Goal: Navigation & Orientation: Find specific page/section

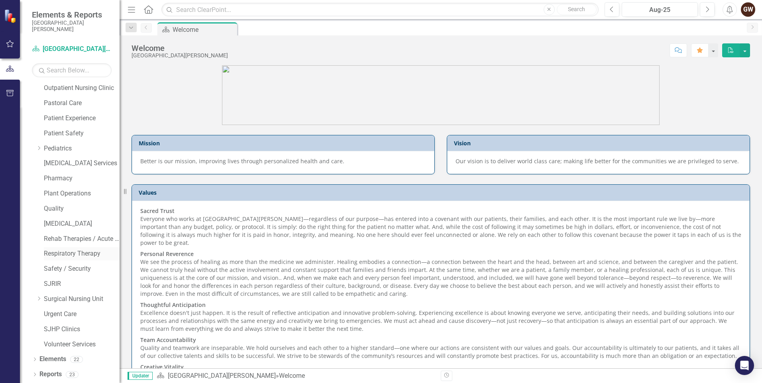
scroll to position [460, 0]
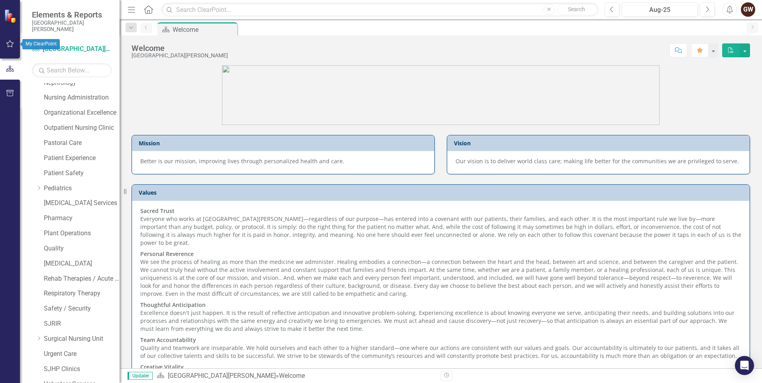
click at [12, 47] on icon "button" at bounding box center [10, 44] width 8 height 6
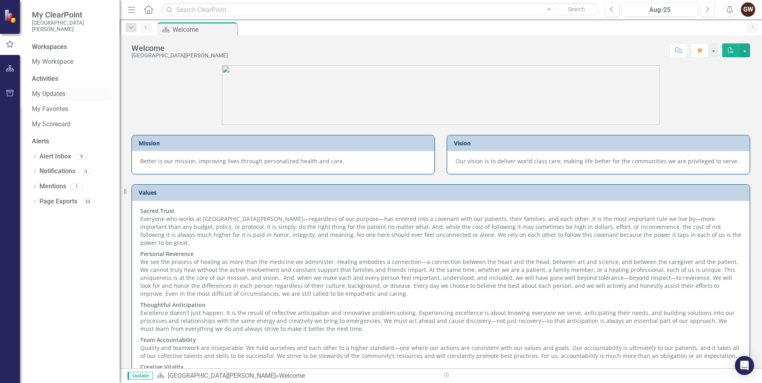
click at [41, 90] on link "My Updates" at bounding box center [72, 94] width 80 height 9
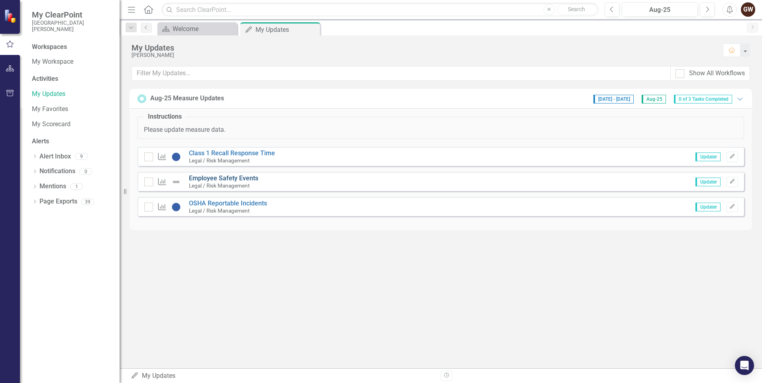
click at [223, 180] on link "Employee Safety Events" at bounding box center [223, 179] width 69 height 8
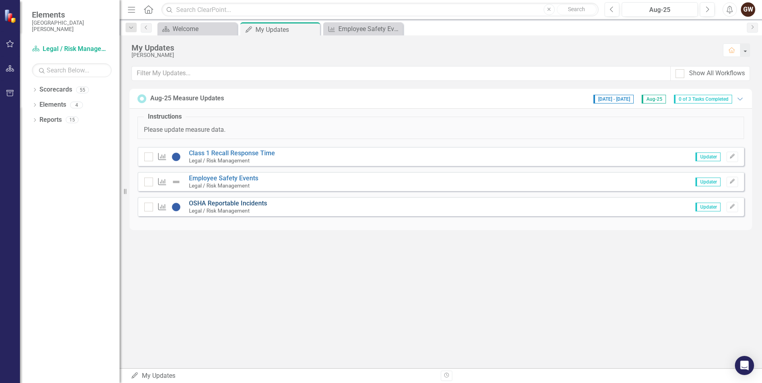
click at [248, 203] on link "OSHA Reportable Incidents" at bounding box center [228, 204] width 78 height 8
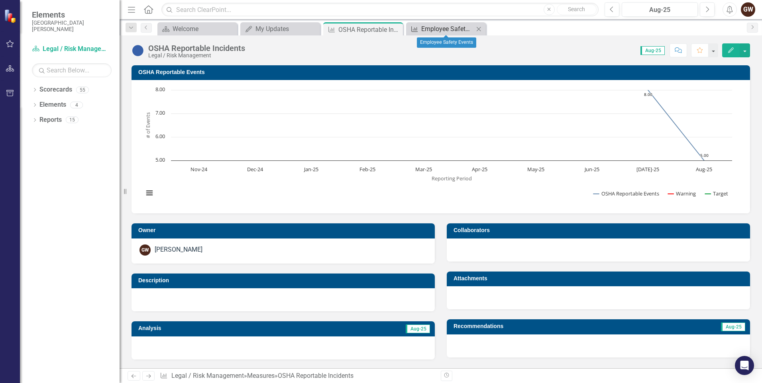
click at [444, 26] on div "Employee Safety Events" at bounding box center [447, 29] width 53 height 10
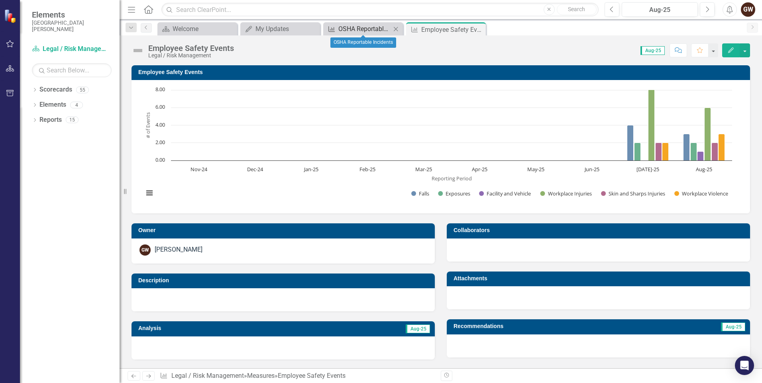
click at [338, 28] on div "OSHA Reportable Incidents" at bounding box center [364, 29] width 53 height 10
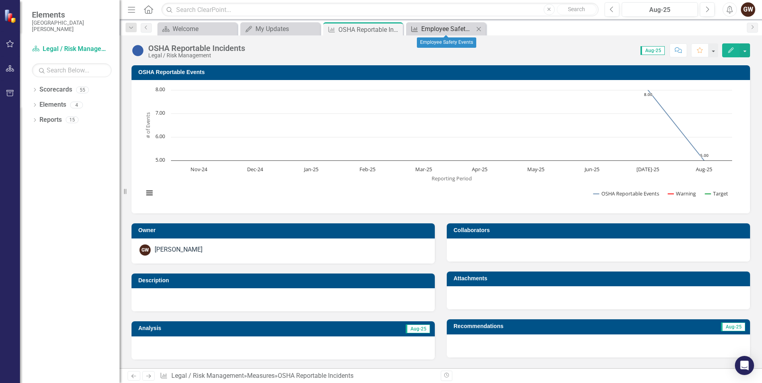
click at [441, 29] on div "Employee Safety Events" at bounding box center [447, 29] width 53 height 10
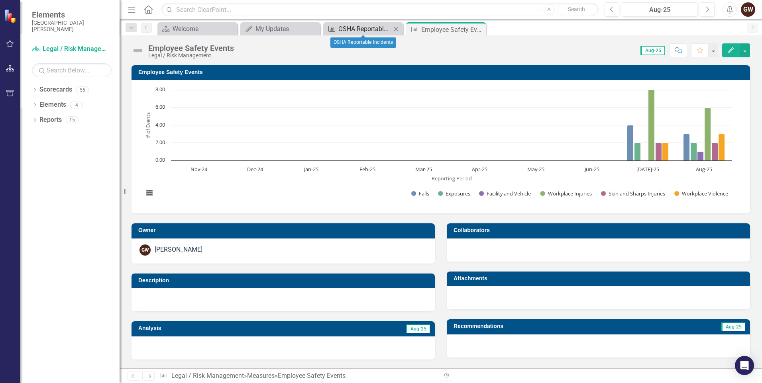
click at [363, 29] on div "OSHA Reportable Incidents" at bounding box center [364, 29] width 53 height 10
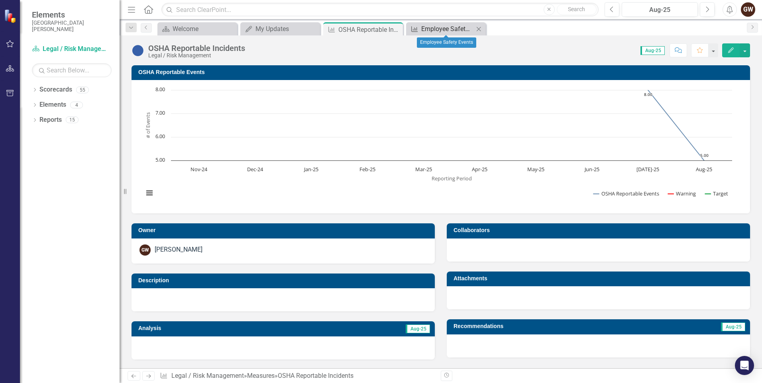
click at [427, 31] on div "Employee Safety Events" at bounding box center [447, 29] width 53 height 10
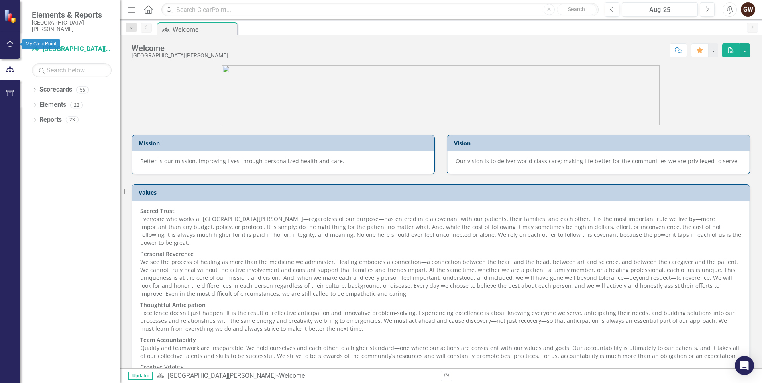
click at [9, 42] on icon "button" at bounding box center [10, 43] width 8 height 7
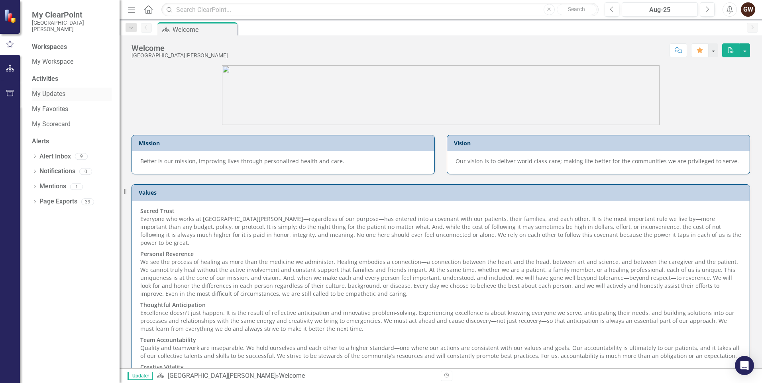
click at [45, 96] on link "My Updates" at bounding box center [72, 94] width 80 height 9
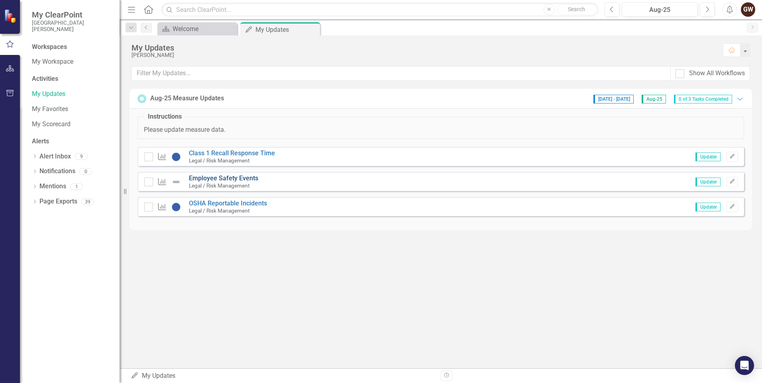
click at [217, 180] on link "Employee Safety Events" at bounding box center [223, 179] width 69 height 8
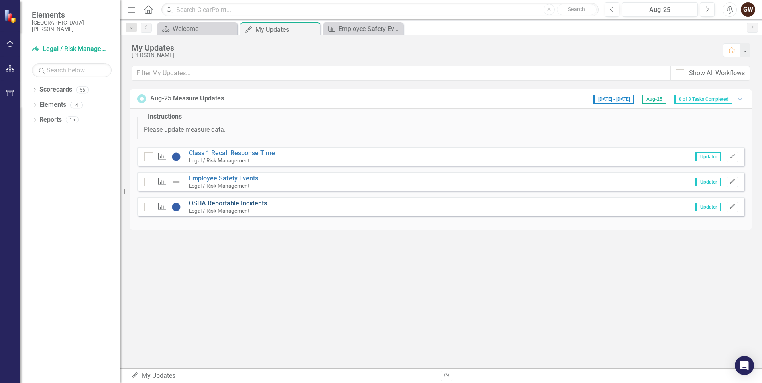
click at [246, 203] on link "OSHA Reportable Incidents" at bounding box center [228, 204] width 78 height 8
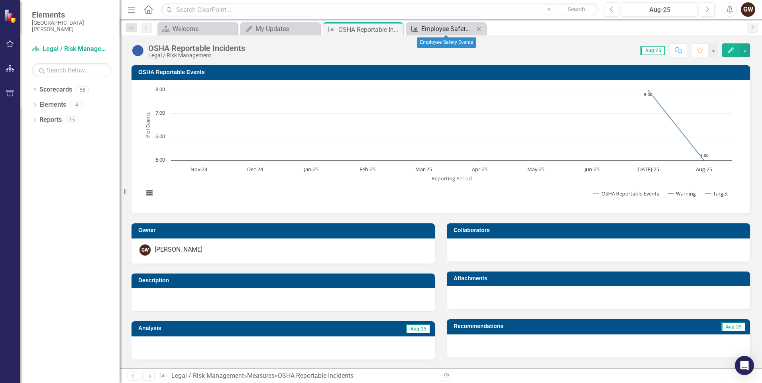
click at [436, 27] on div "Employee Safety Events" at bounding box center [447, 29] width 53 height 10
